Goal: Information Seeking & Learning: Understand process/instructions

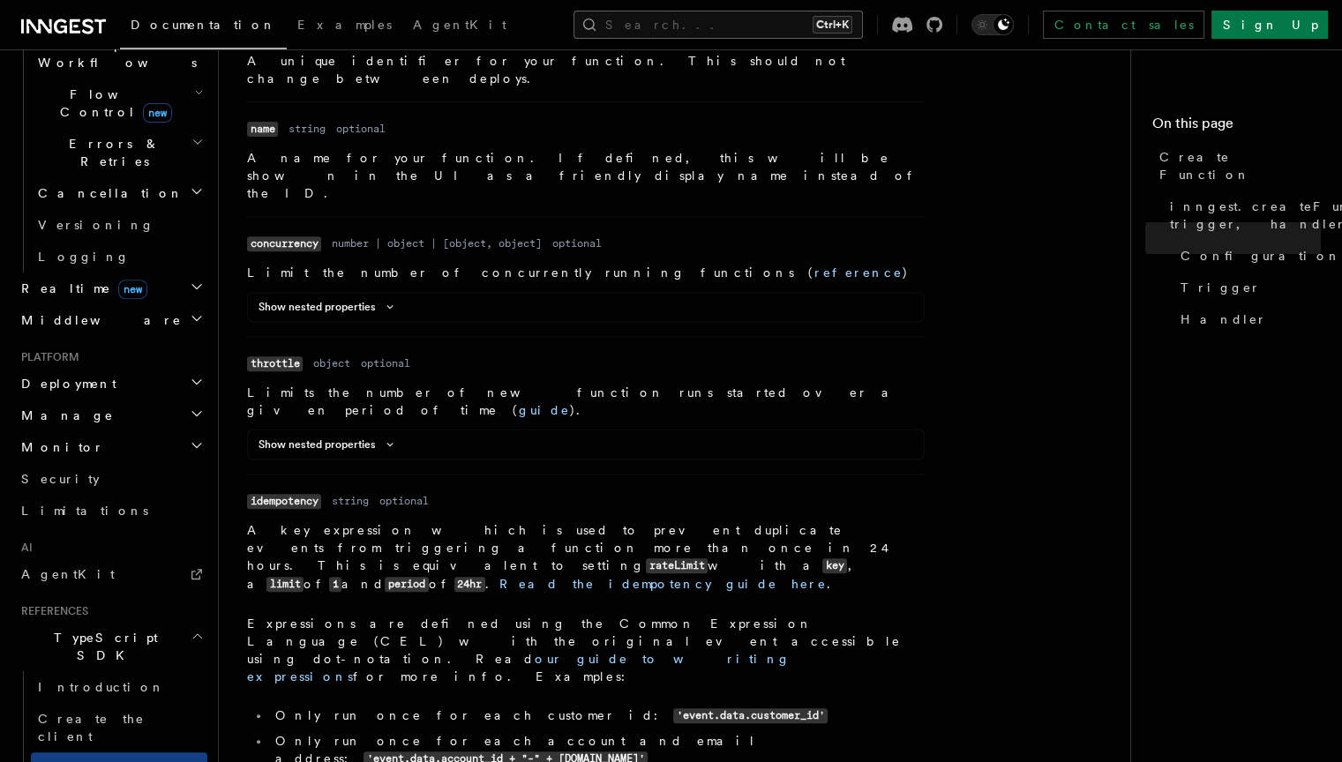
scroll to position [648, 0]
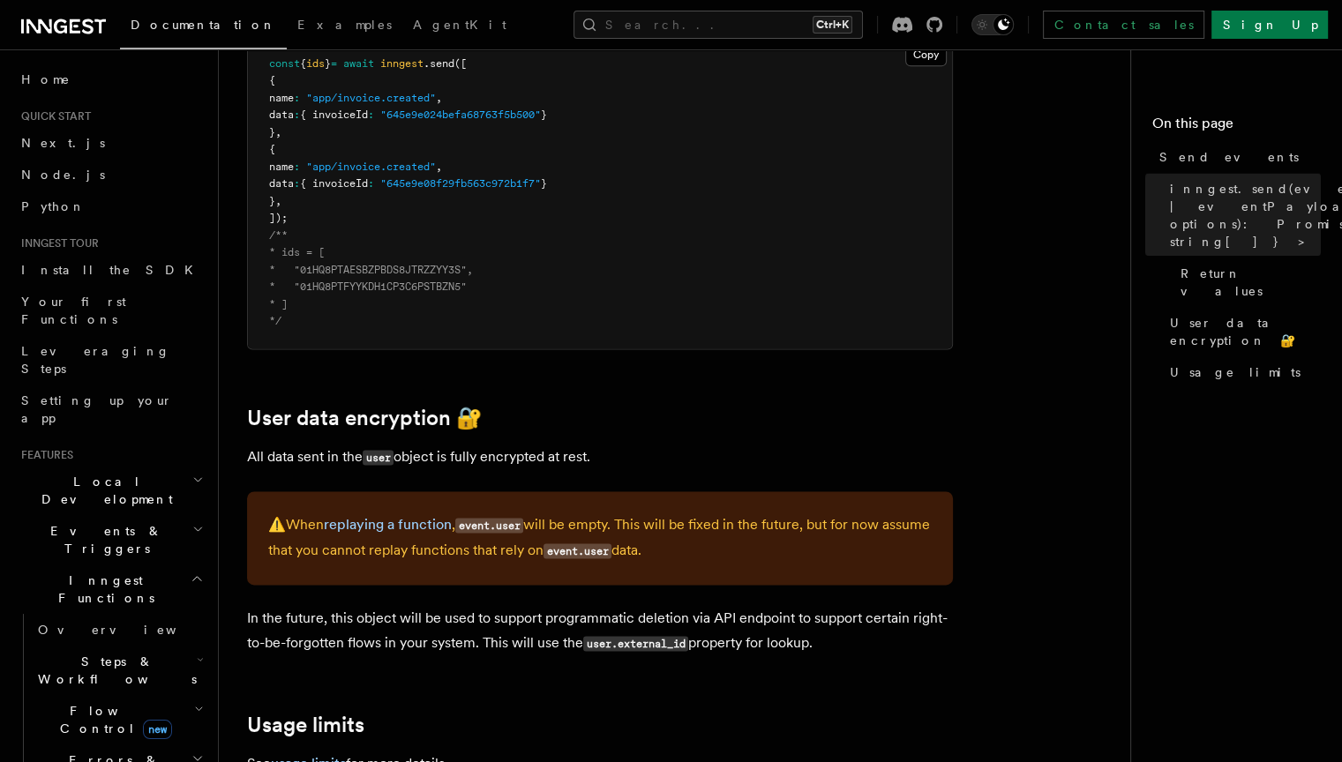
scroll to position [2297, 0]
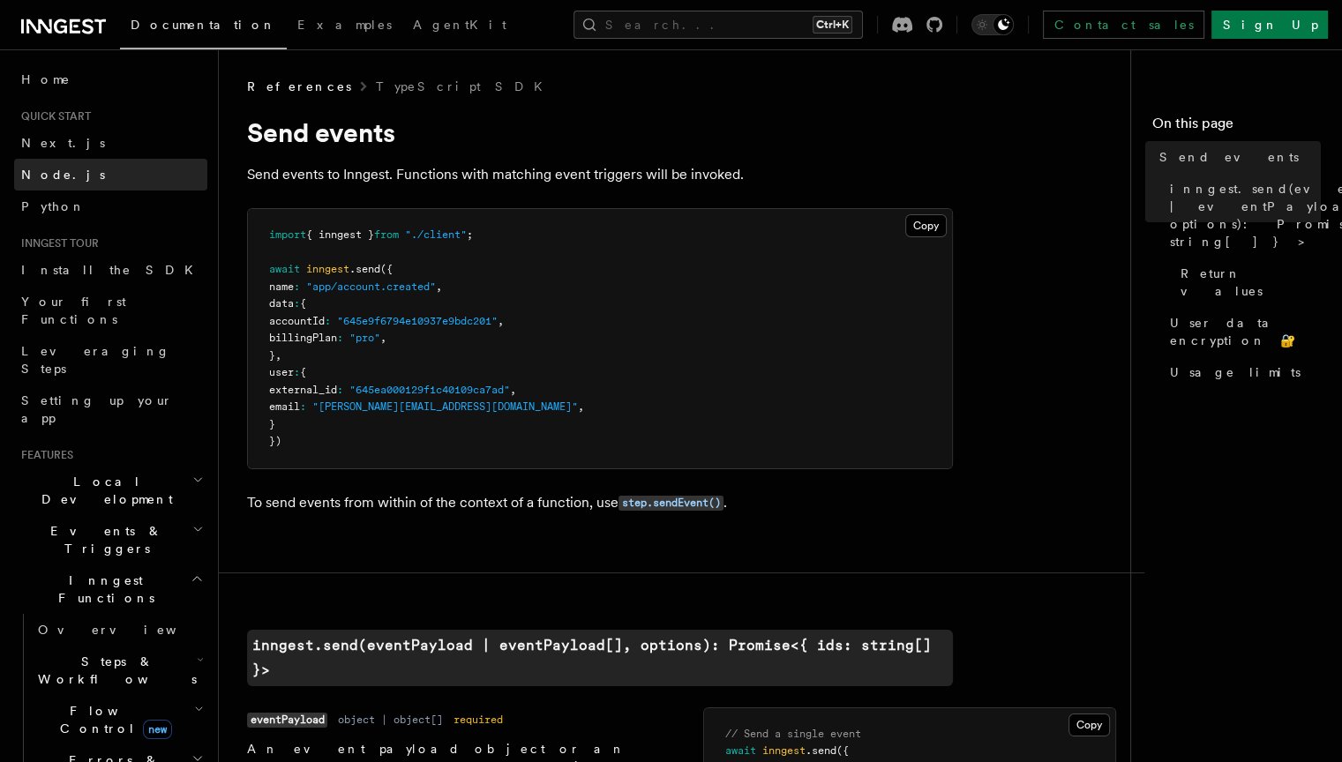
click at [56, 172] on span "Node.js" at bounding box center [63, 175] width 84 height 14
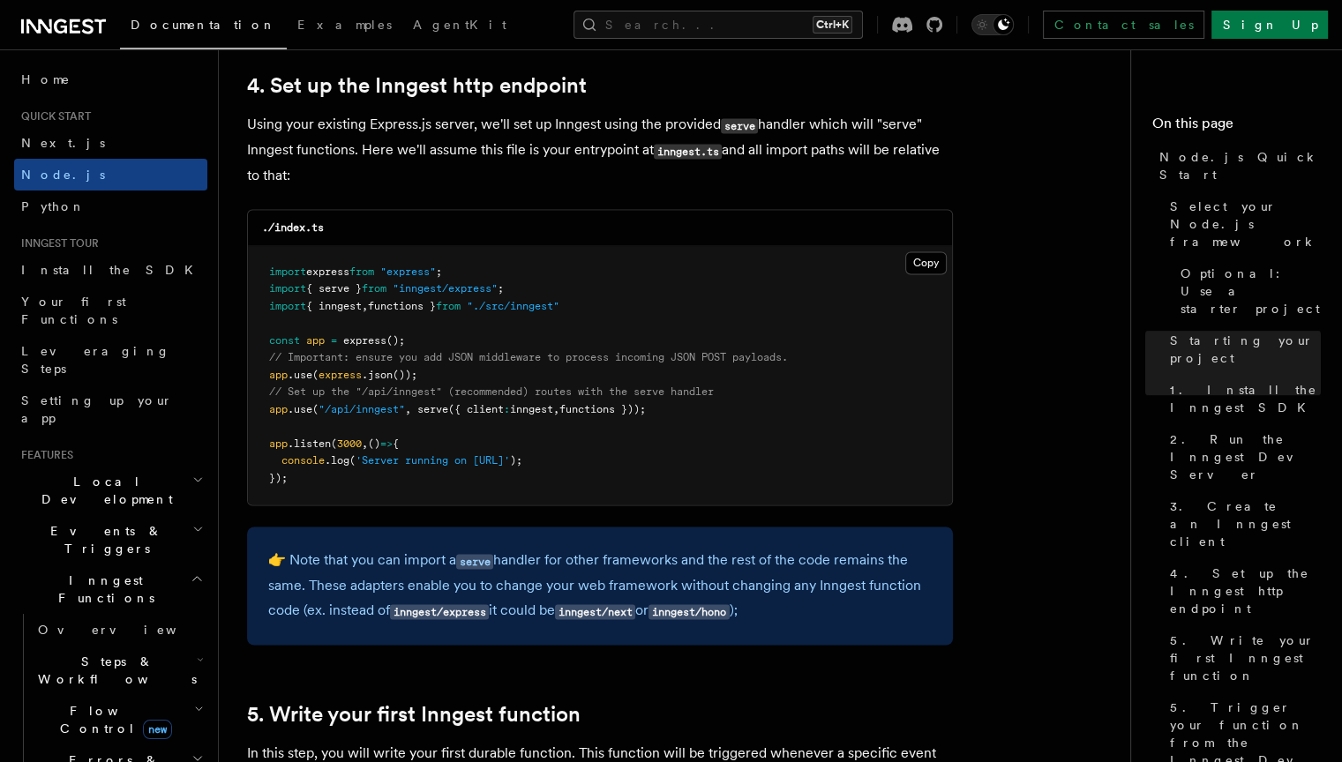
scroll to position [2685, 0]
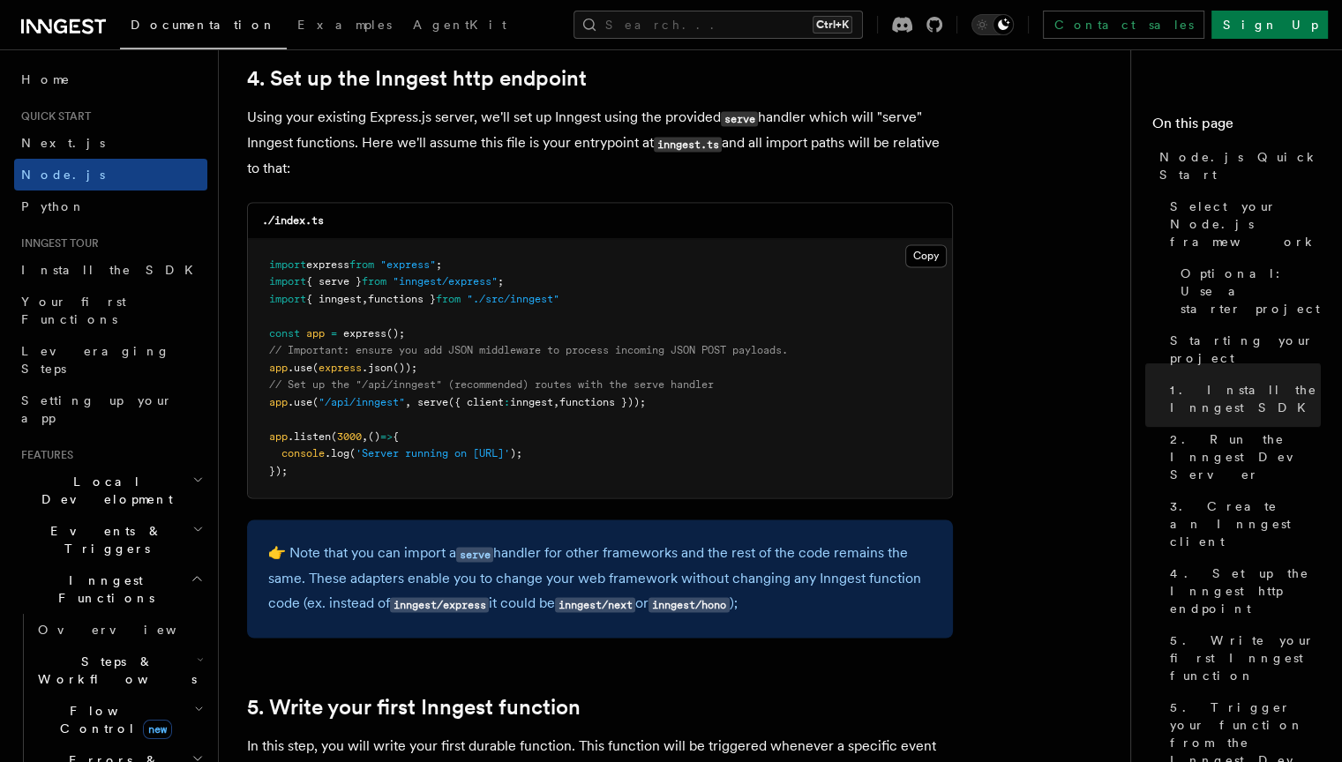
drag, startPoint x: 688, startPoint y: 401, endPoint x: 260, endPoint y: 385, distance: 428.2
click at [260, 385] on pre "import express from "express" ; import { serve } from "inngest/express" ; impor…" at bounding box center [600, 368] width 704 height 259
copy code "// Set up the "/api/inngest" (recommended) routes with the serve handler app .u…"
click at [789, 400] on pre "import express from "express" ; import { serve } from "inngest/express" ; impor…" at bounding box center [600, 368] width 704 height 259
click at [353, 300] on span "{ inngest" at bounding box center [334, 299] width 56 height 12
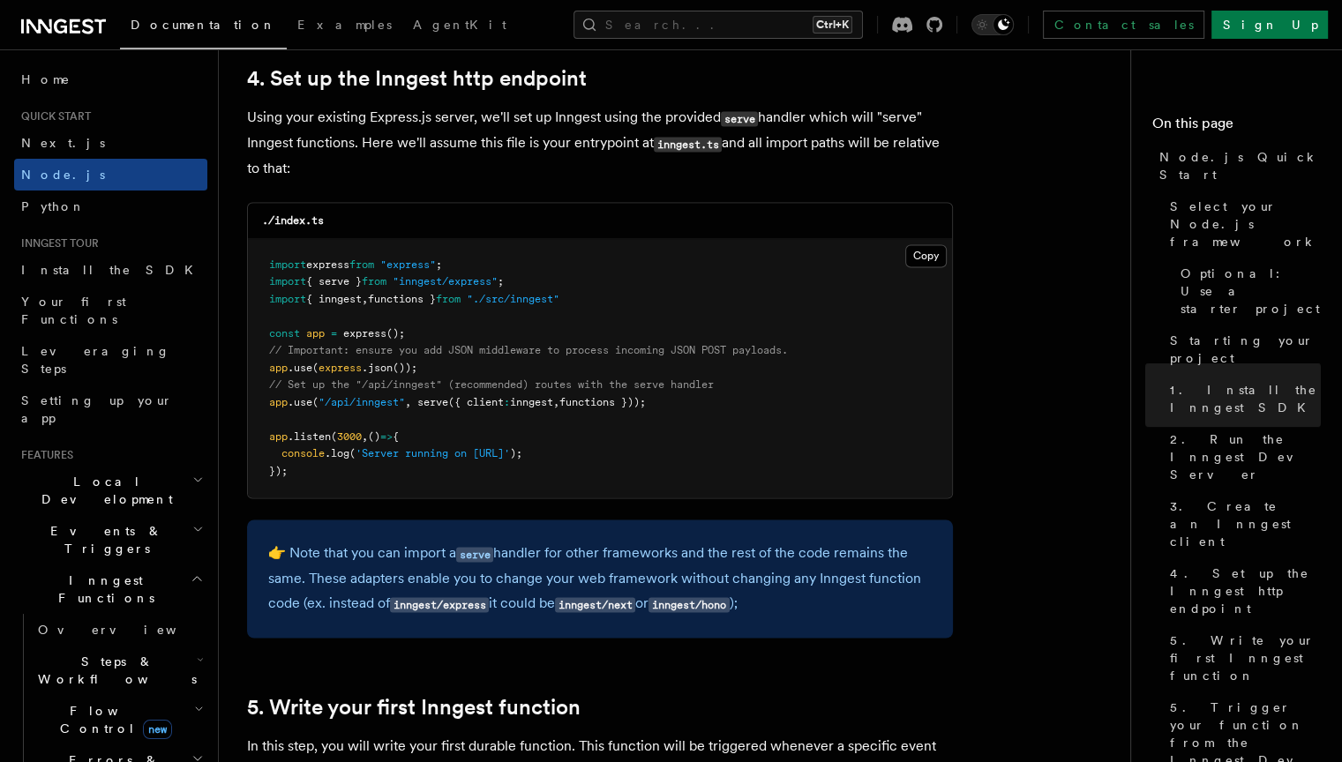
click at [353, 300] on span "{ inngest" at bounding box center [334, 299] width 56 height 12
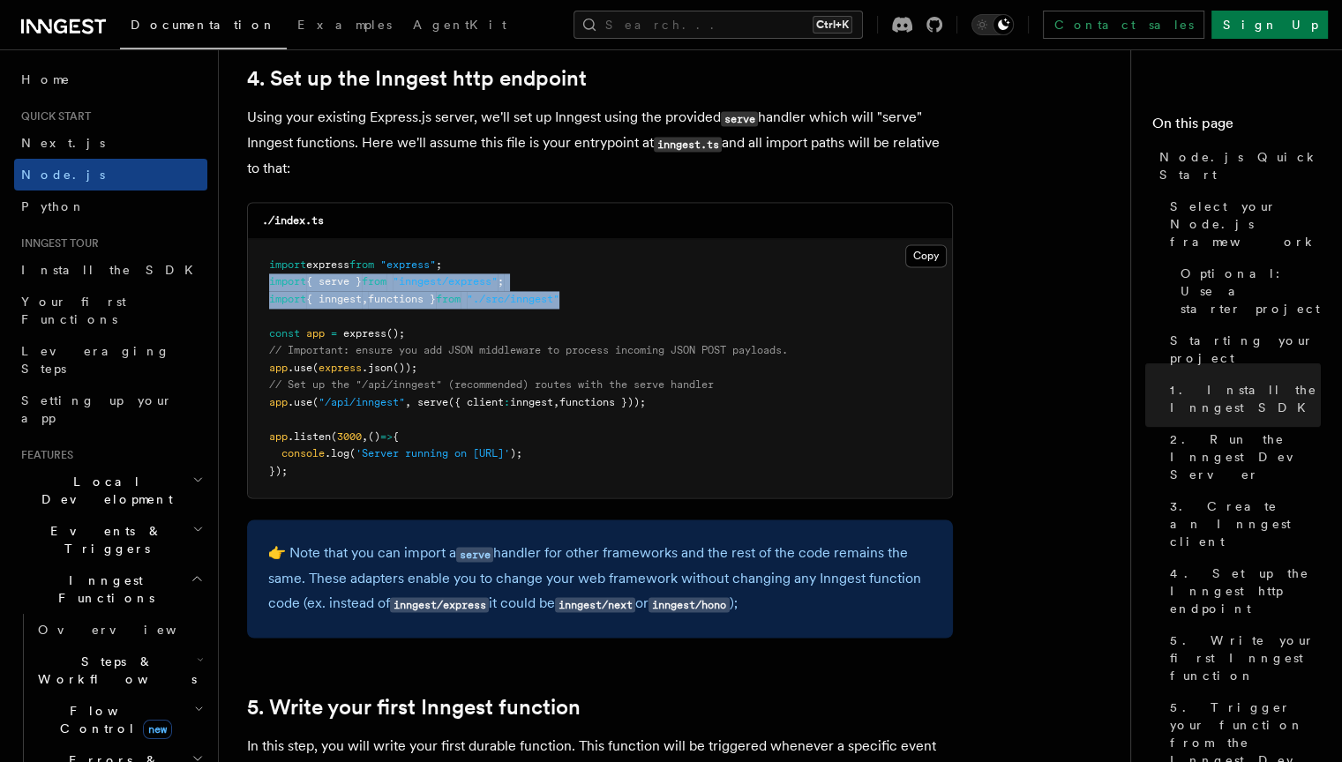
drag, startPoint x: 592, startPoint y: 300, endPoint x: 258, endPoint y: 284, distance: 333.9
click at [258, 284] on pre "import express from "express" ; import { serve } from "inngest/express" ; impor…" at bounding box center [600, 368] width 704 height 259
copy code "import { serve } from "inngest/express" ; import { inngest , functions } from "…"
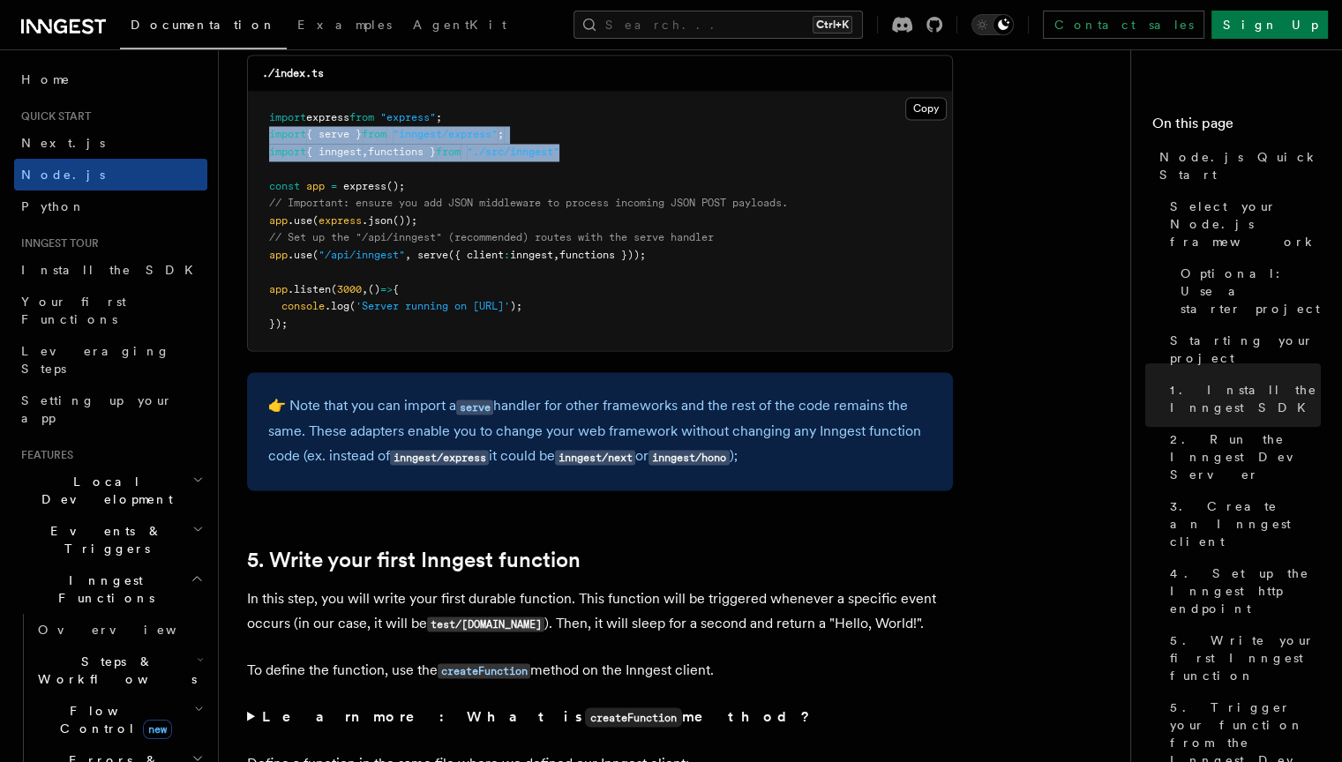
scroll to position [2834, 0]
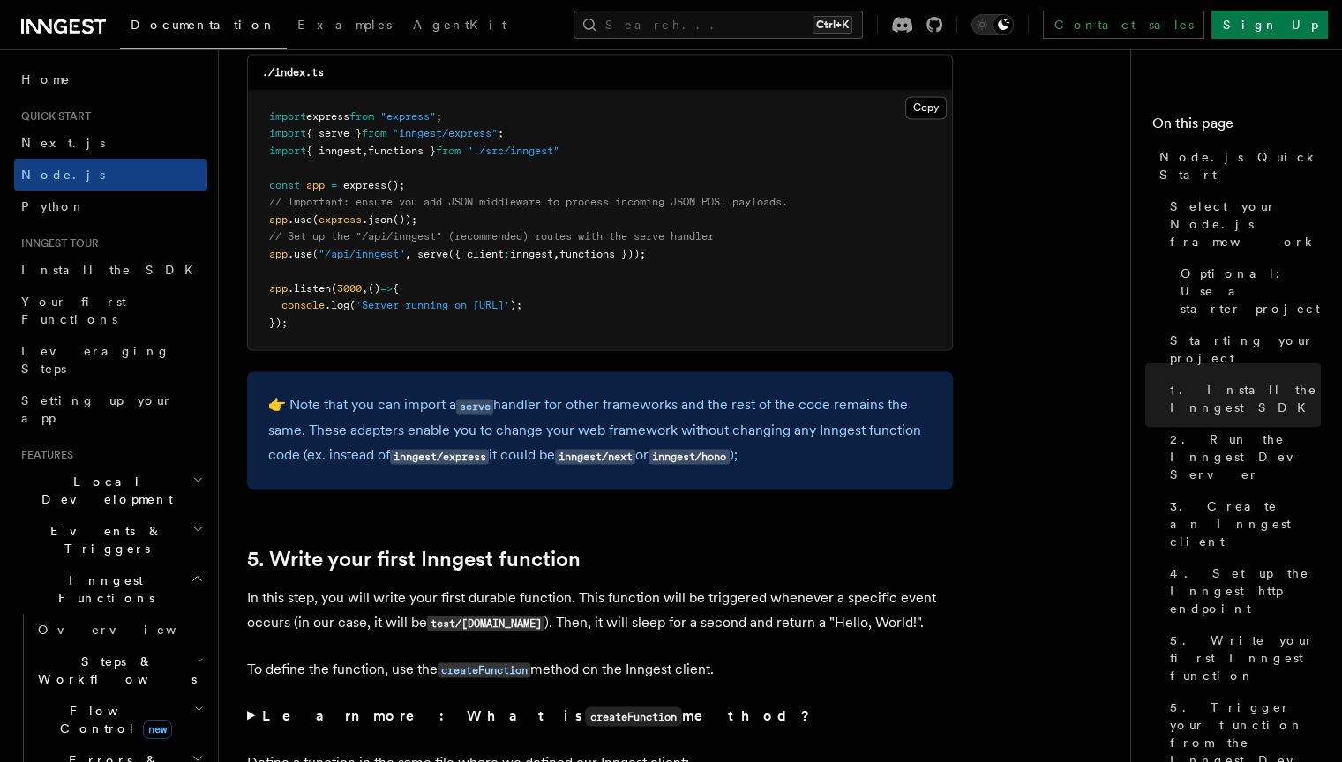
click at [752, 490] on div "👉 Note that you can import a serve handler for other frameworks and the rest of…" at bounding box center [600, 430] width 706 height 118
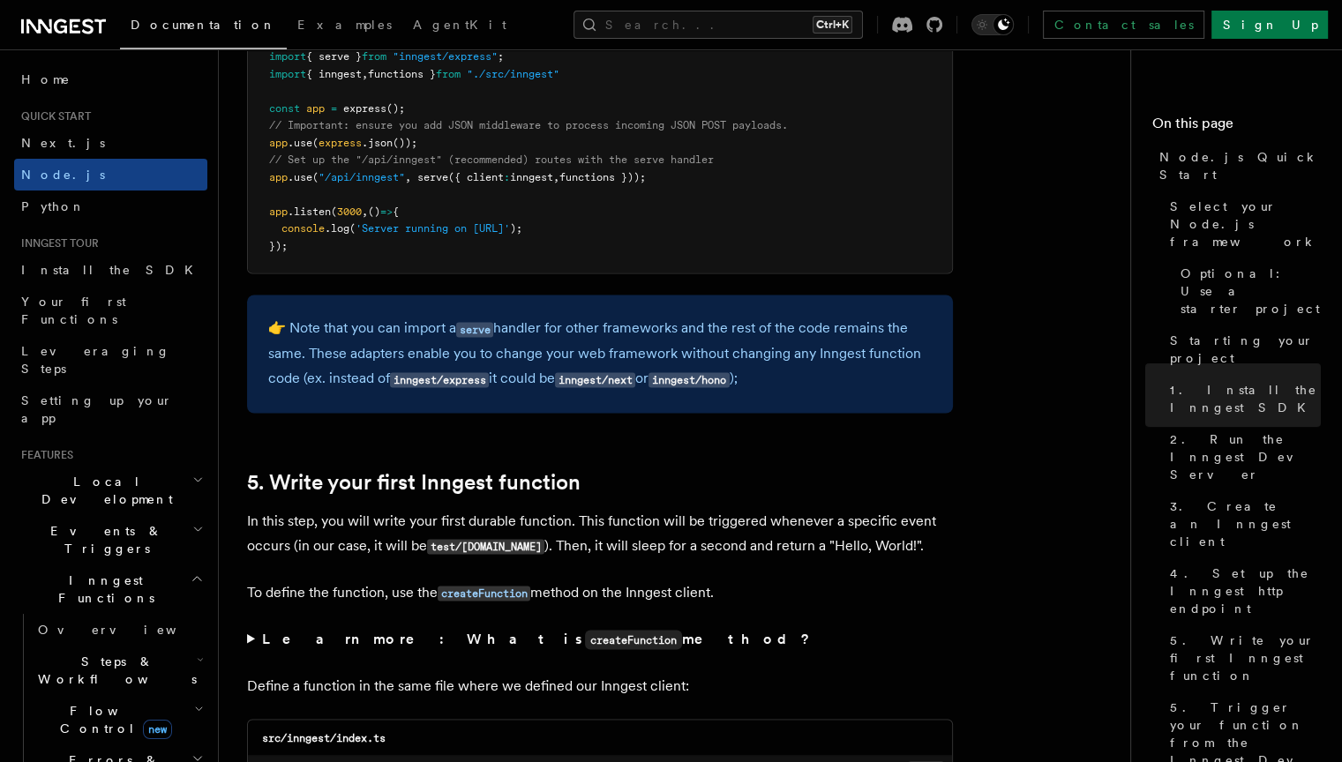
scroll to position [2908, 0]
